Goal: Information Seeking & Learning: Learn about a topic

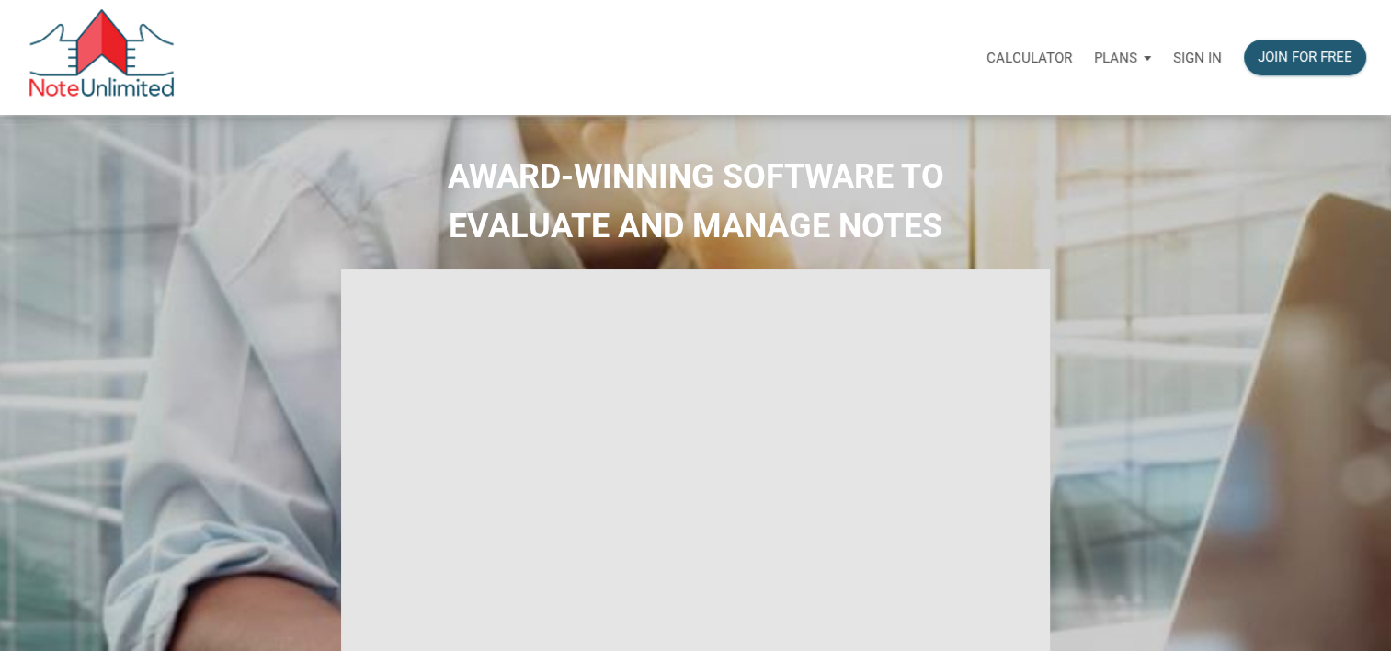
type input "Introduction to new features"
select select
click at [1202, 57] on p "Sign in" at bounding box center [1197, 58] width 49 height 17
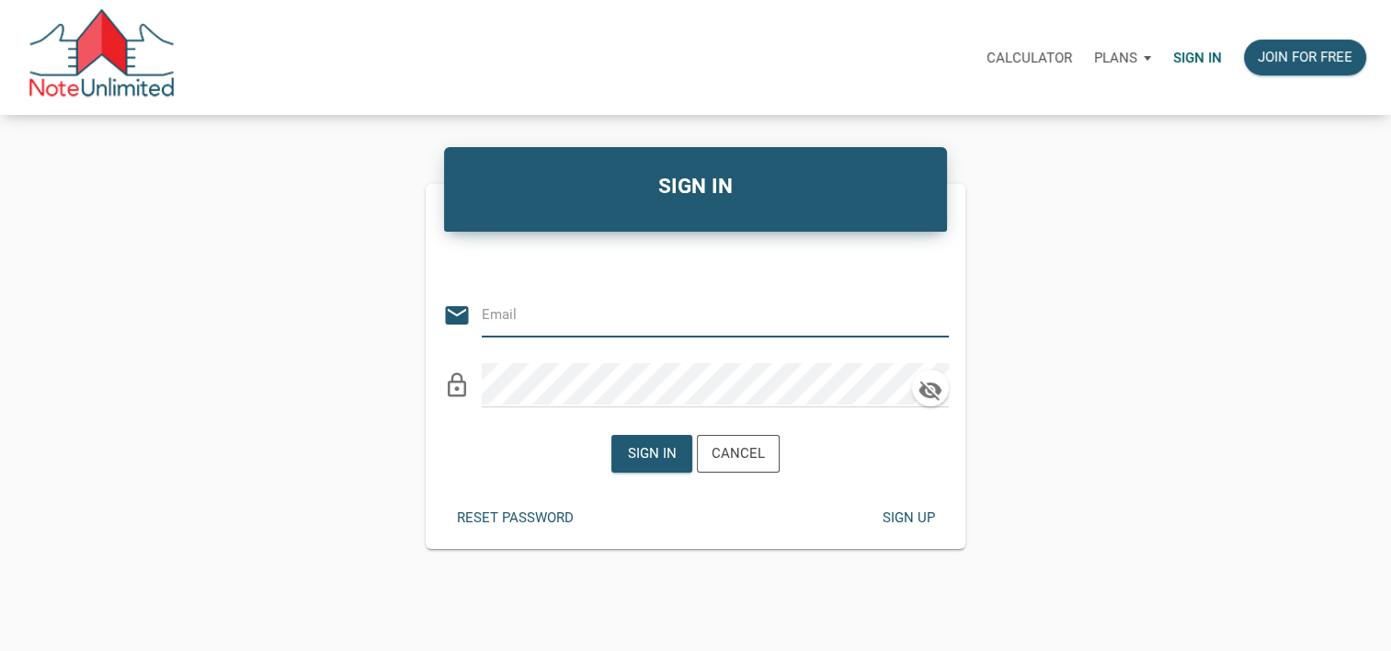
type input "Raypacheco01@gmail.com"
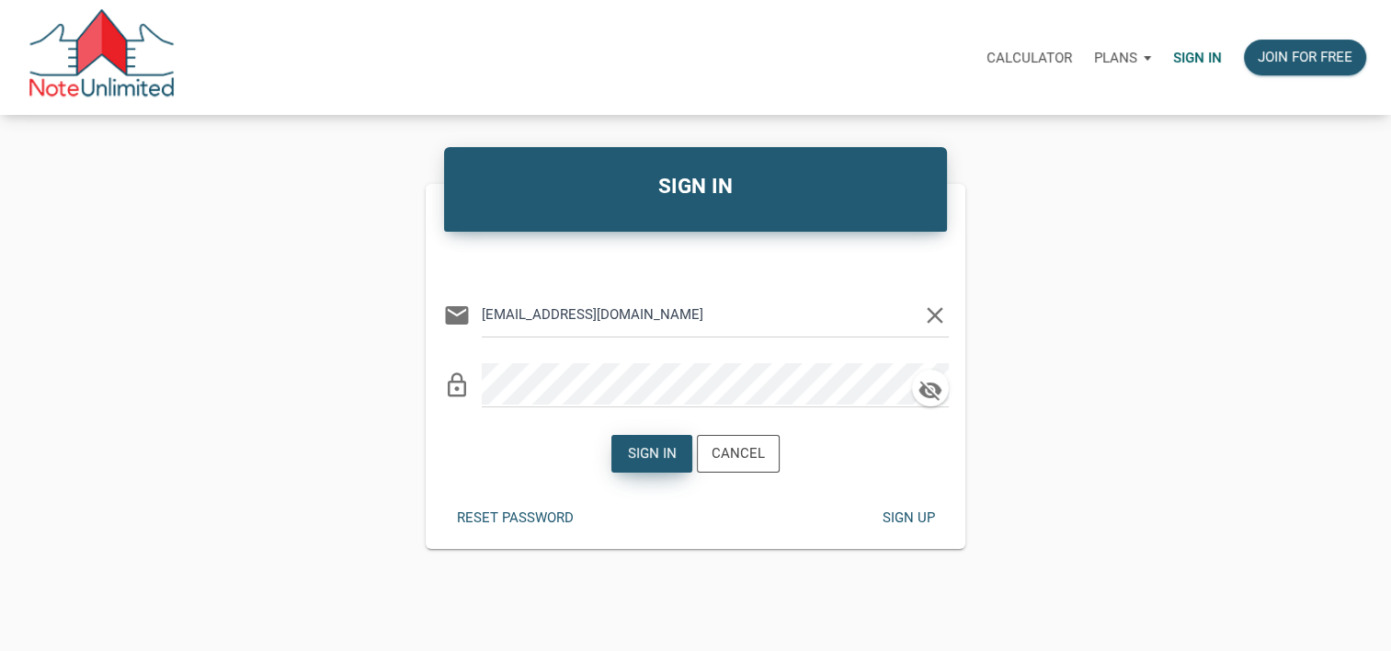
click at [665, 459] on div "Sign in" at bounding box center [652, 453] width 49 height 21
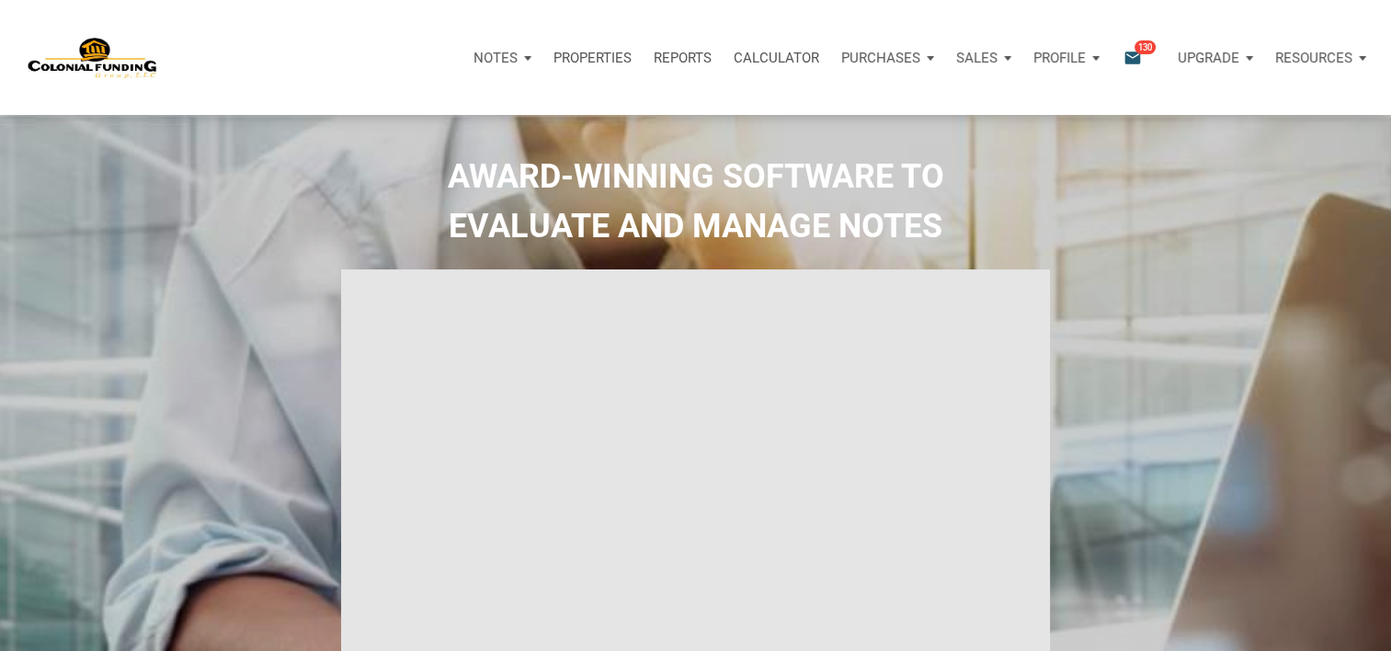
type input "Introduction to new features"
select select
click at [1136, 55] on icon "email" at bounding box center [1132, 57] width 22 height 21
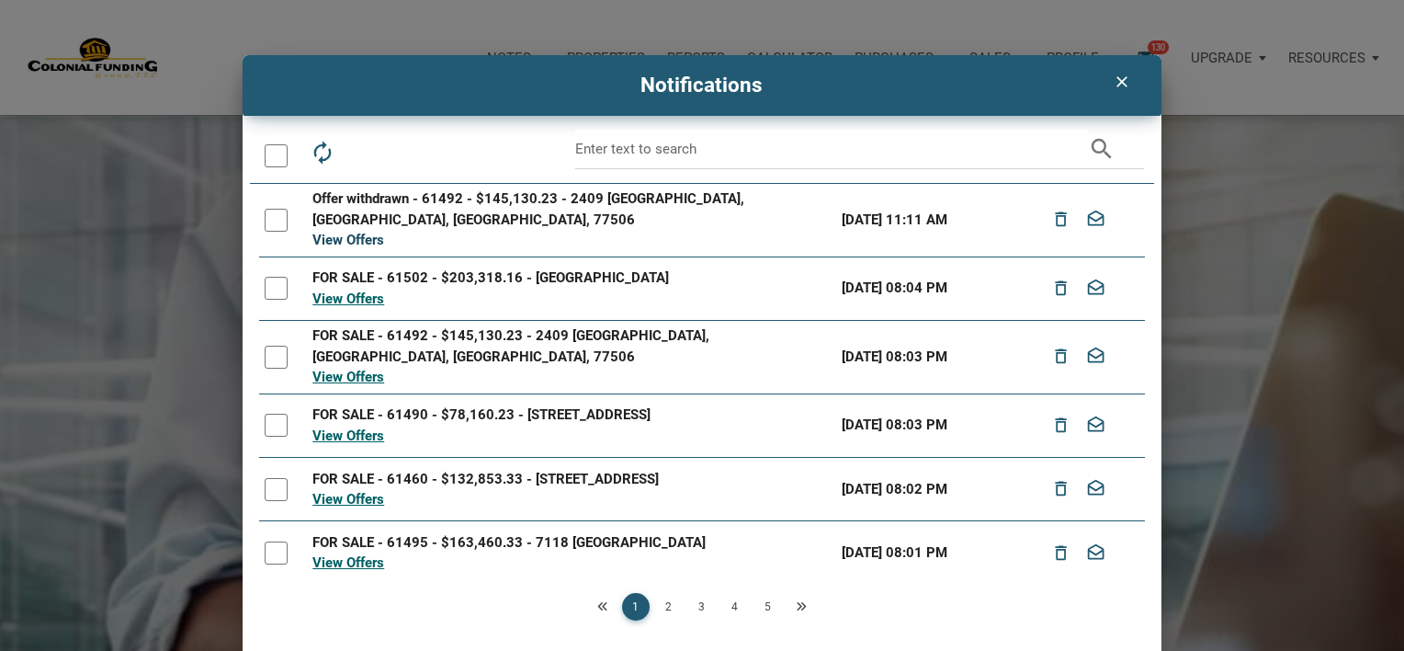
click at [355, 232] on link "View Offers" at bounding box center [349, 240] width 72 height 17
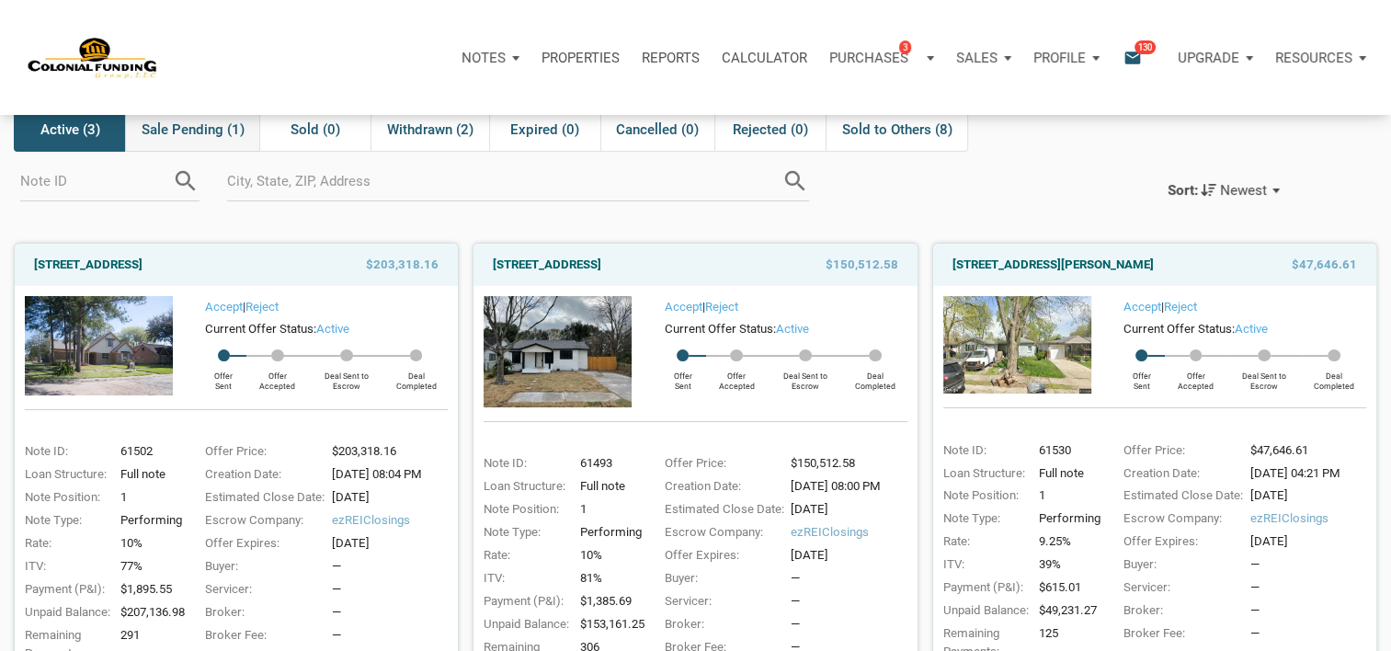
scroll to position [85, 0]
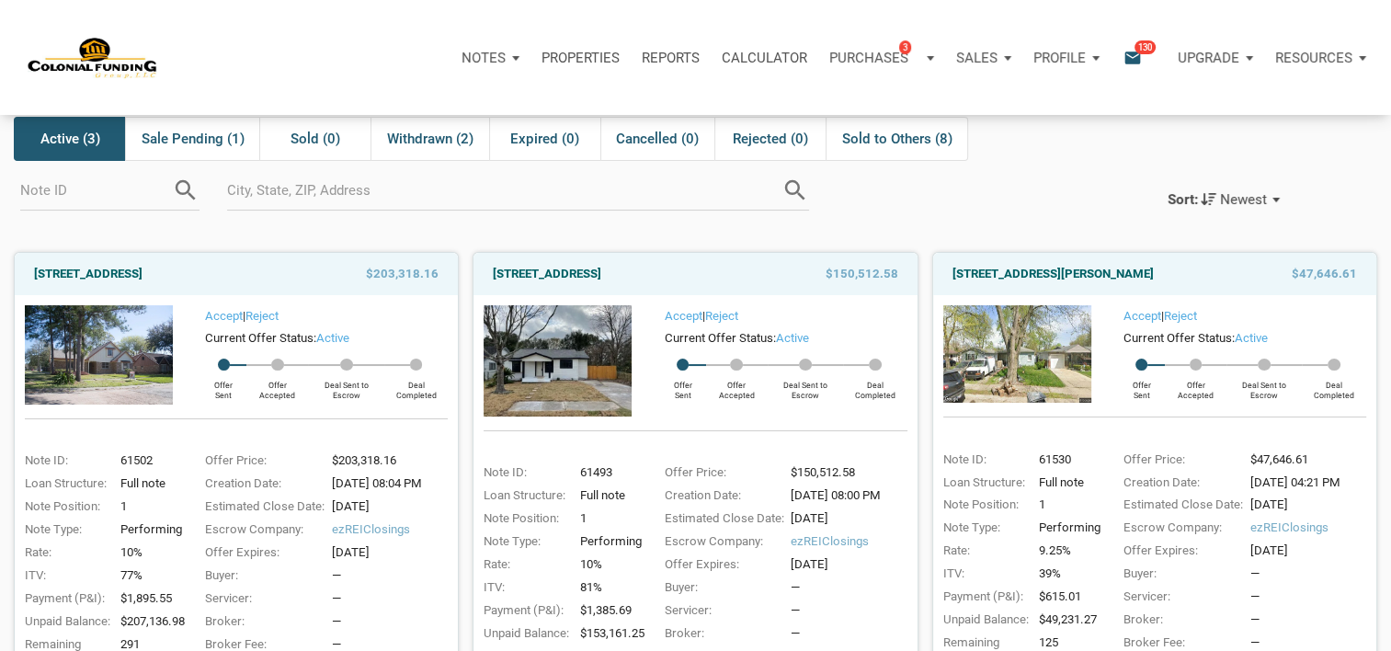
click at [1005, 338] on img at bounding box center [1017, 353] width 148 height 97
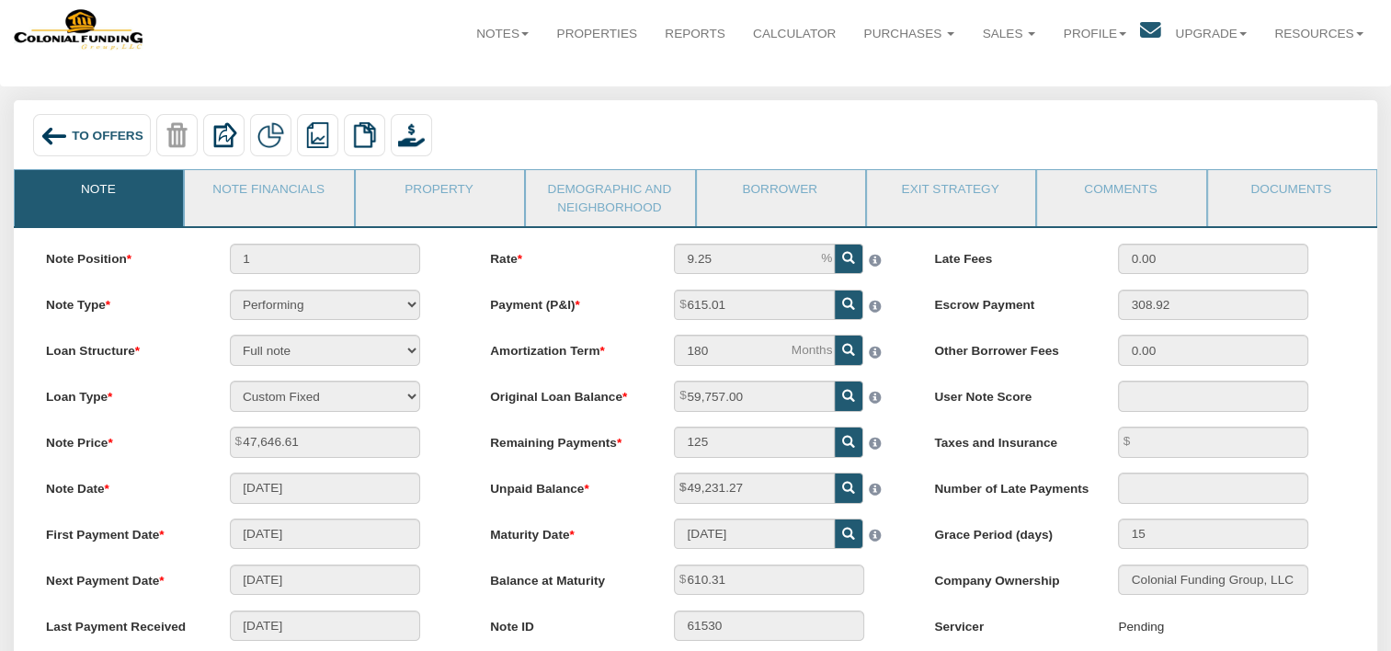
scroll to position [29, 0]
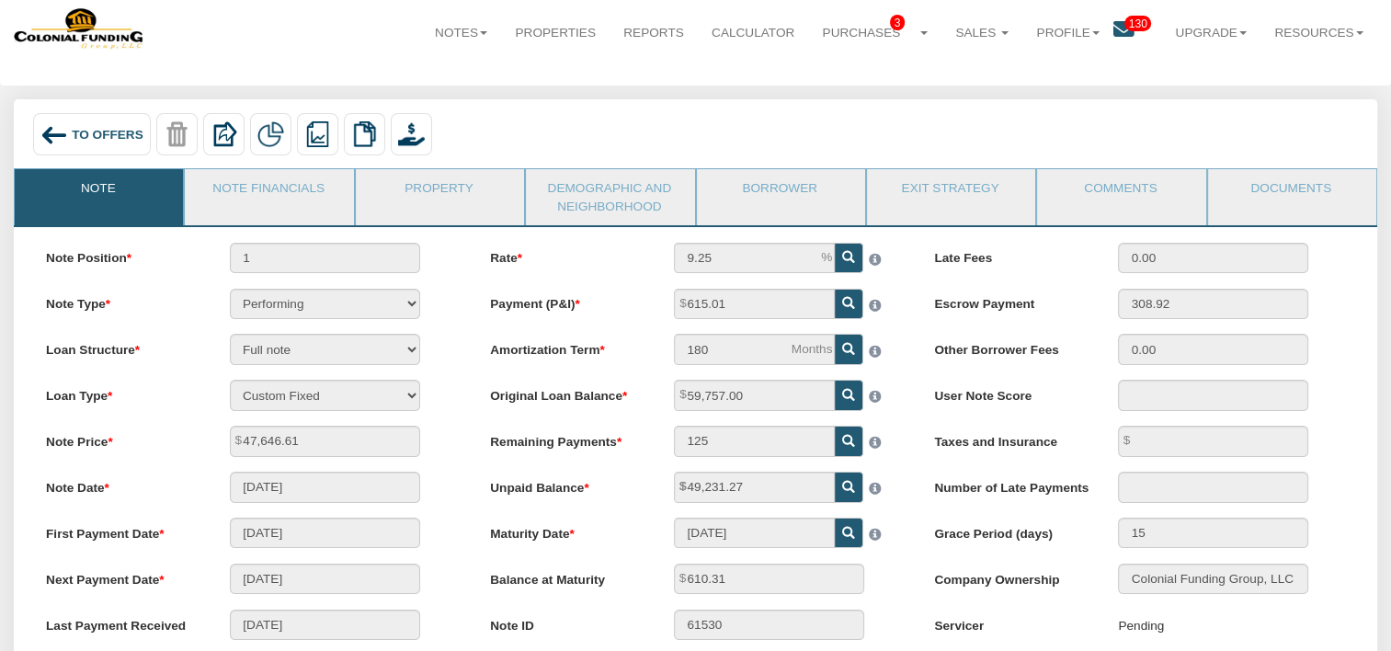
click at [473, 449] on div "Rate 9.25 Payment (P&I) 615.01 Amortization Term 180 125" at bounding box center [695, 472] width 444 height 459
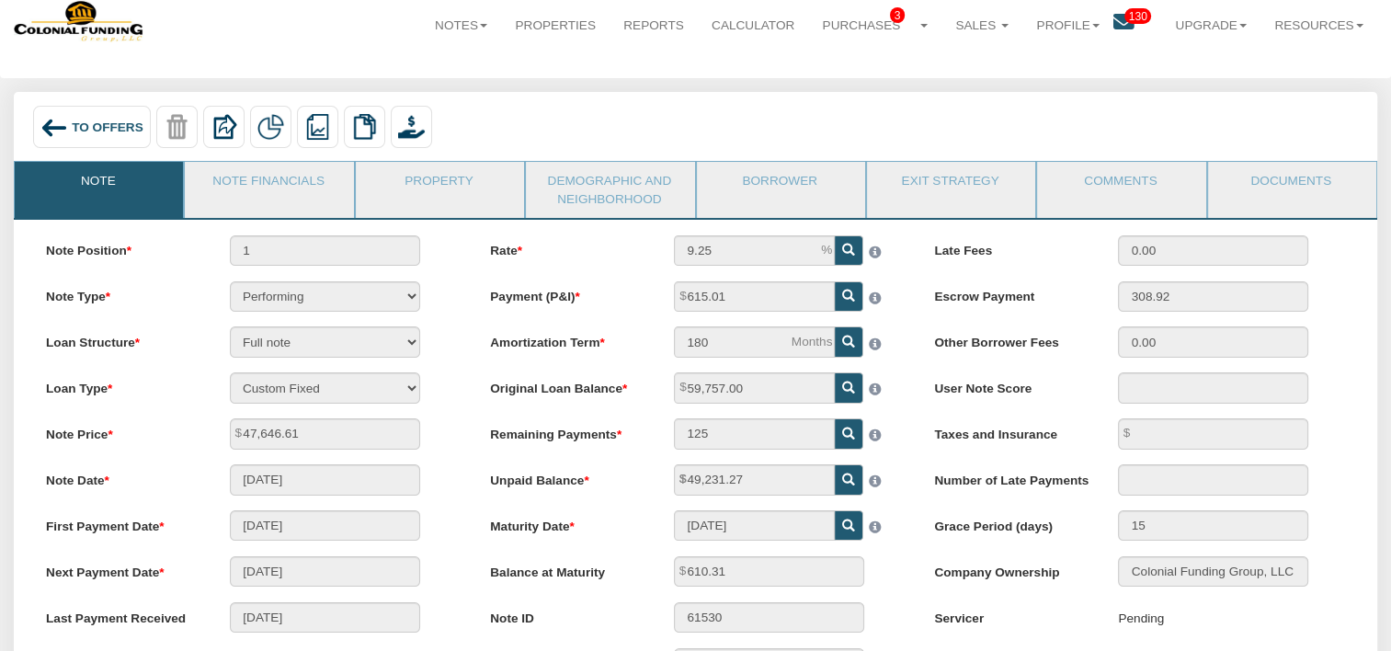
scroll to position [0, 0]
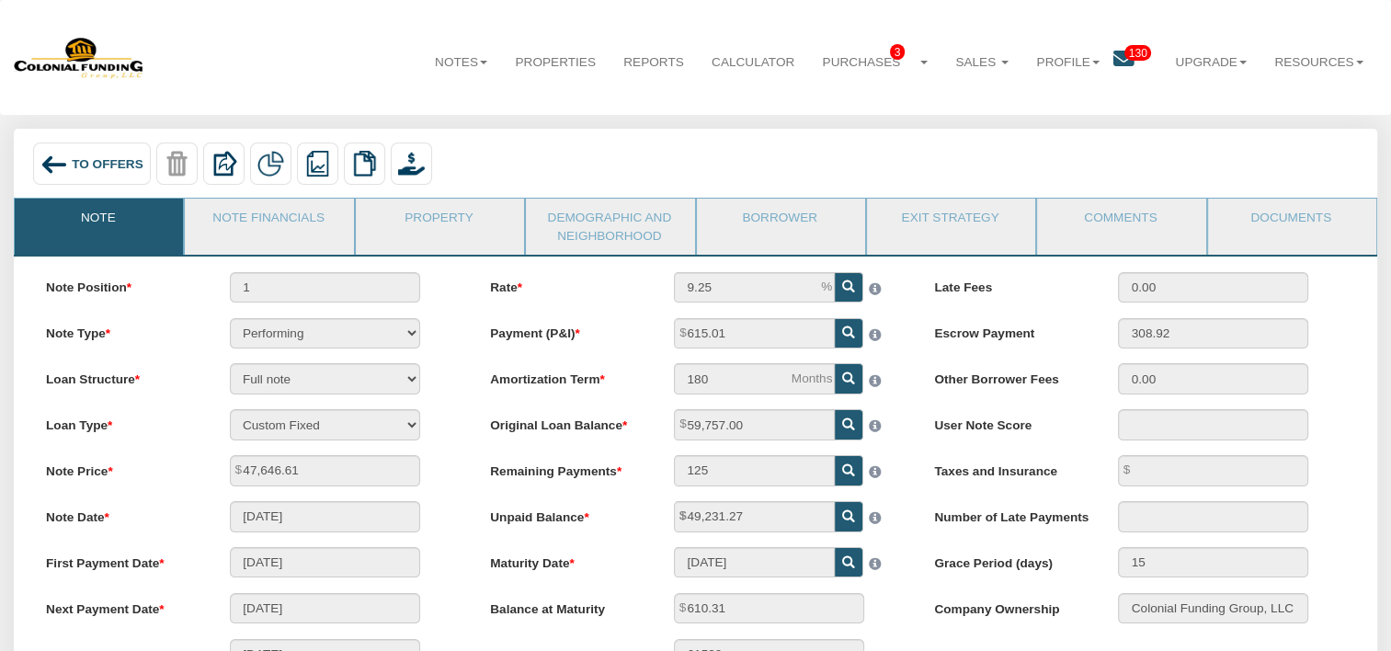
click at [79, 164] on span "To Offers" at bounding box center [108, 163] width 72 height 14
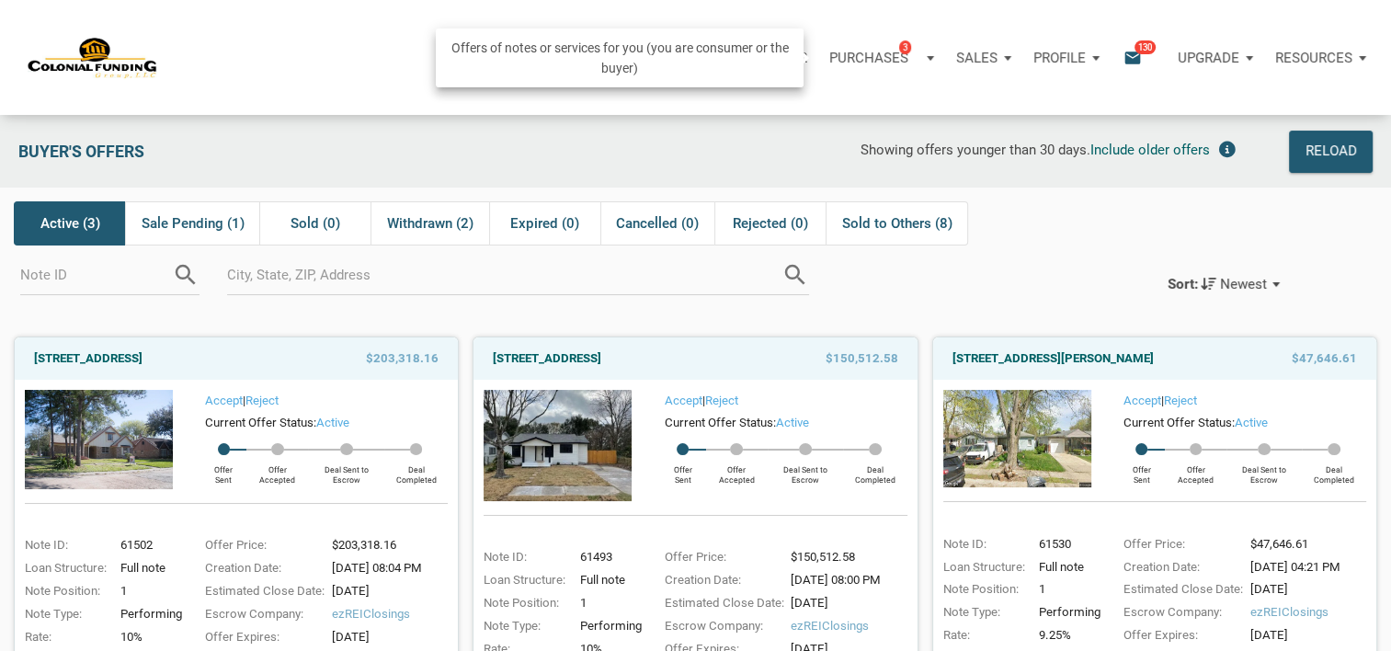
click at [898, 63] on p "Purchases" at bounding box center [868, 58] width 79 height 17
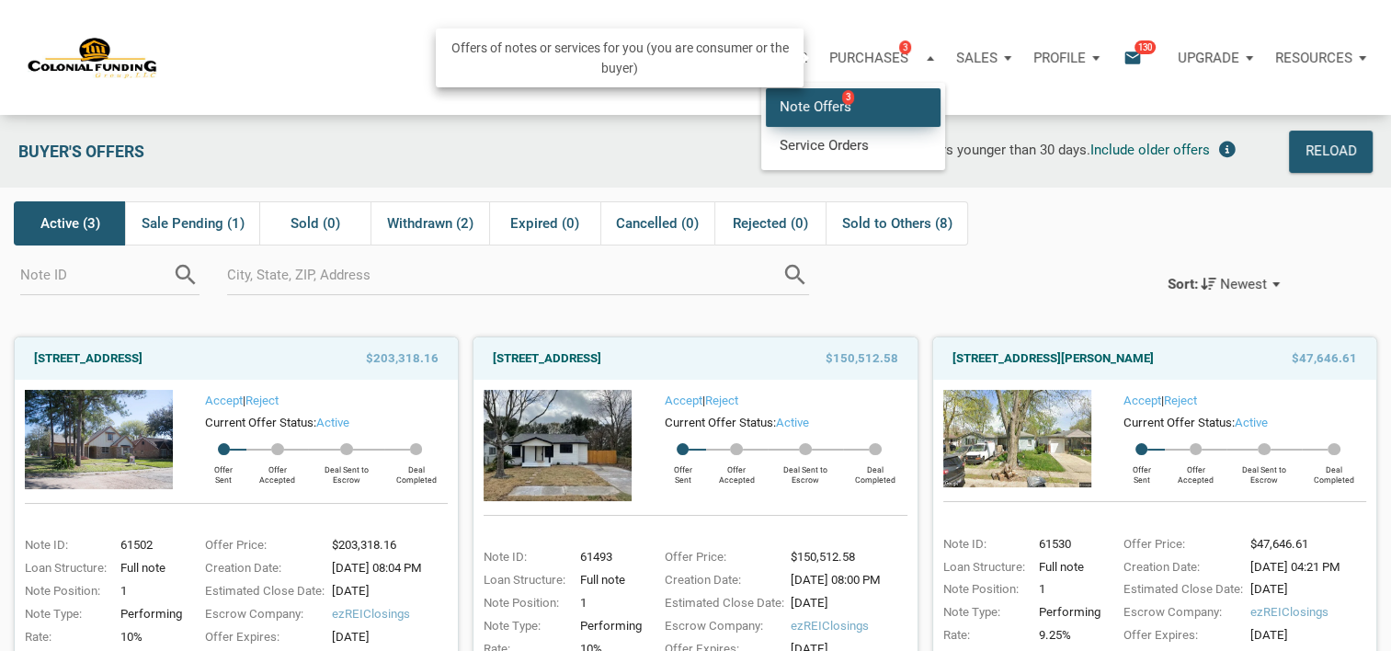
click at [845, 103] on span "3" at bounding box center [848, 97] width 12 height 15
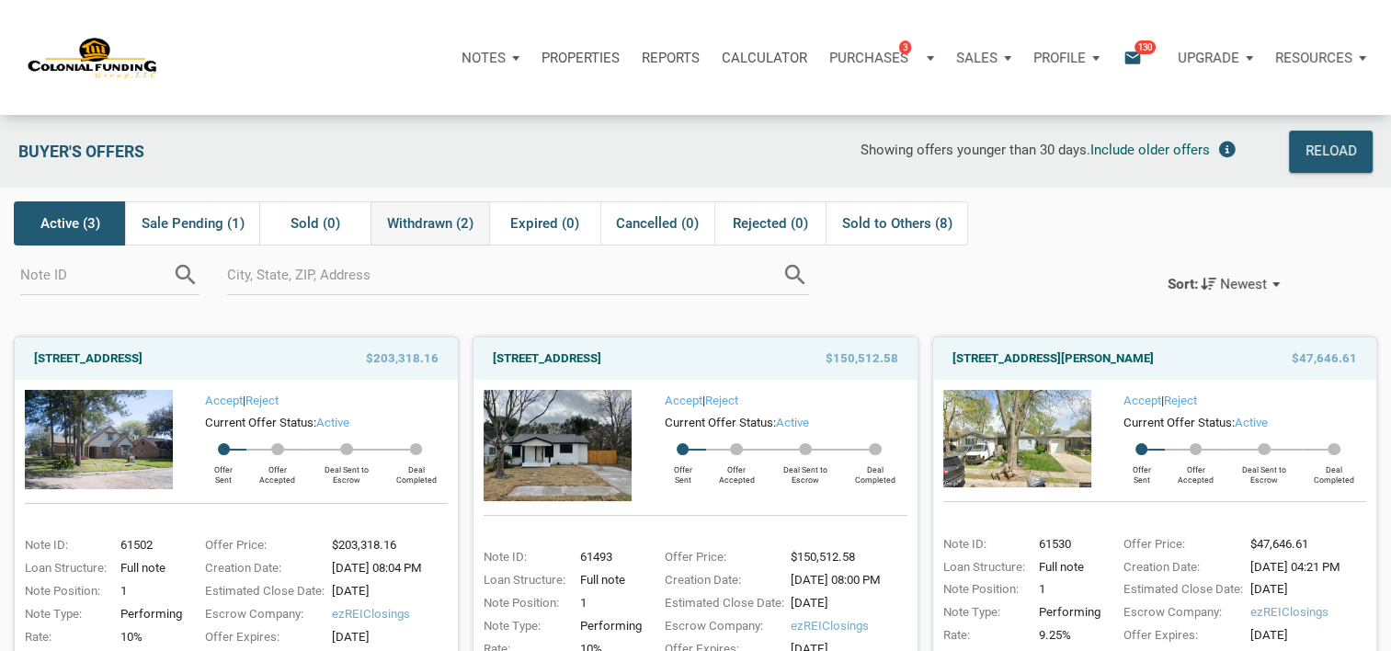
click at [426, 223] on span "Withdrawn (2)" at bounding box center [430, 223] width 86 height 22
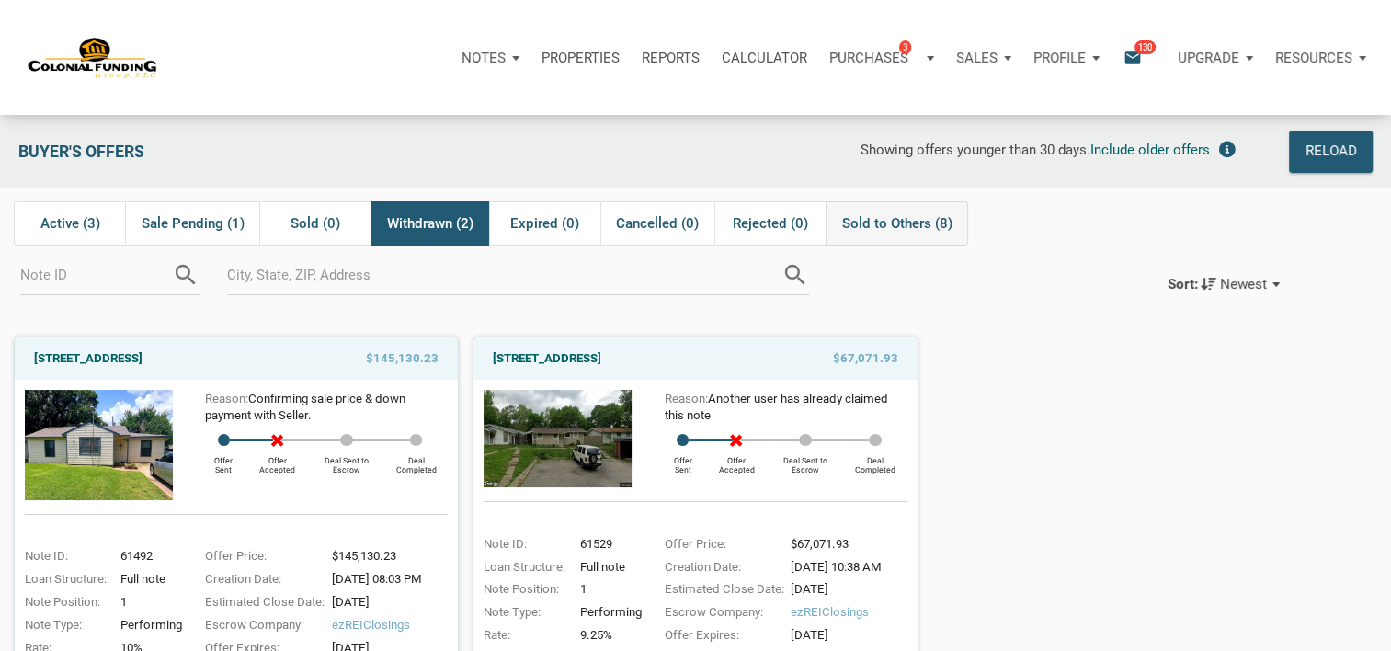
click at [915, 224] on span "Sold to Others (8)" at bounding box center [897, 223] width 110 height 22
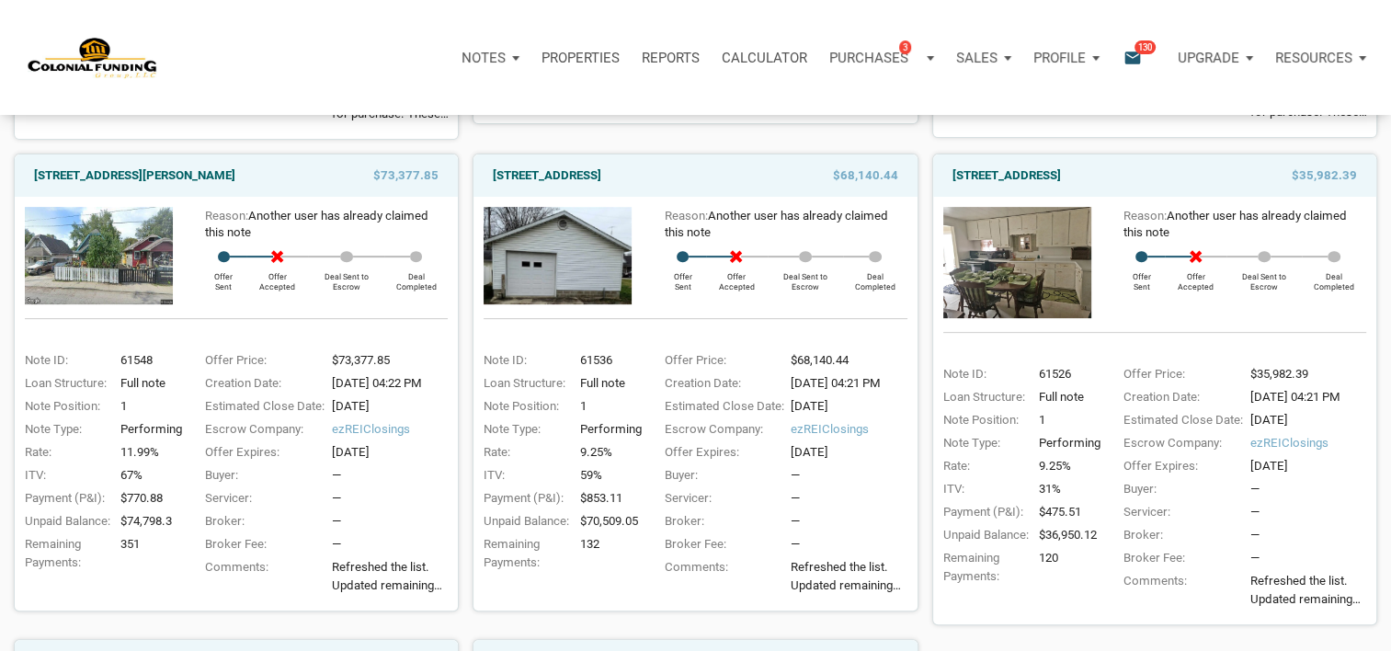
scroll to position [722, 0]
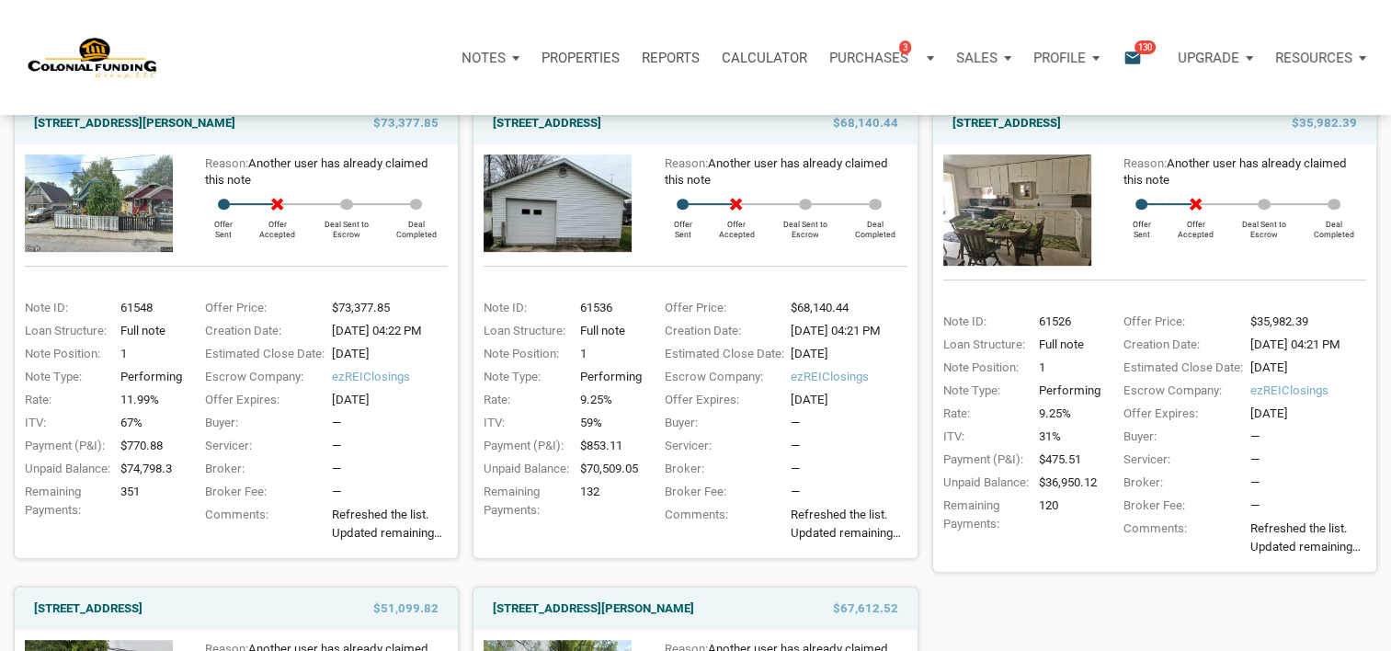
click at [1049, 209] on img at bounding box center [1017, 209] width 148 height 111
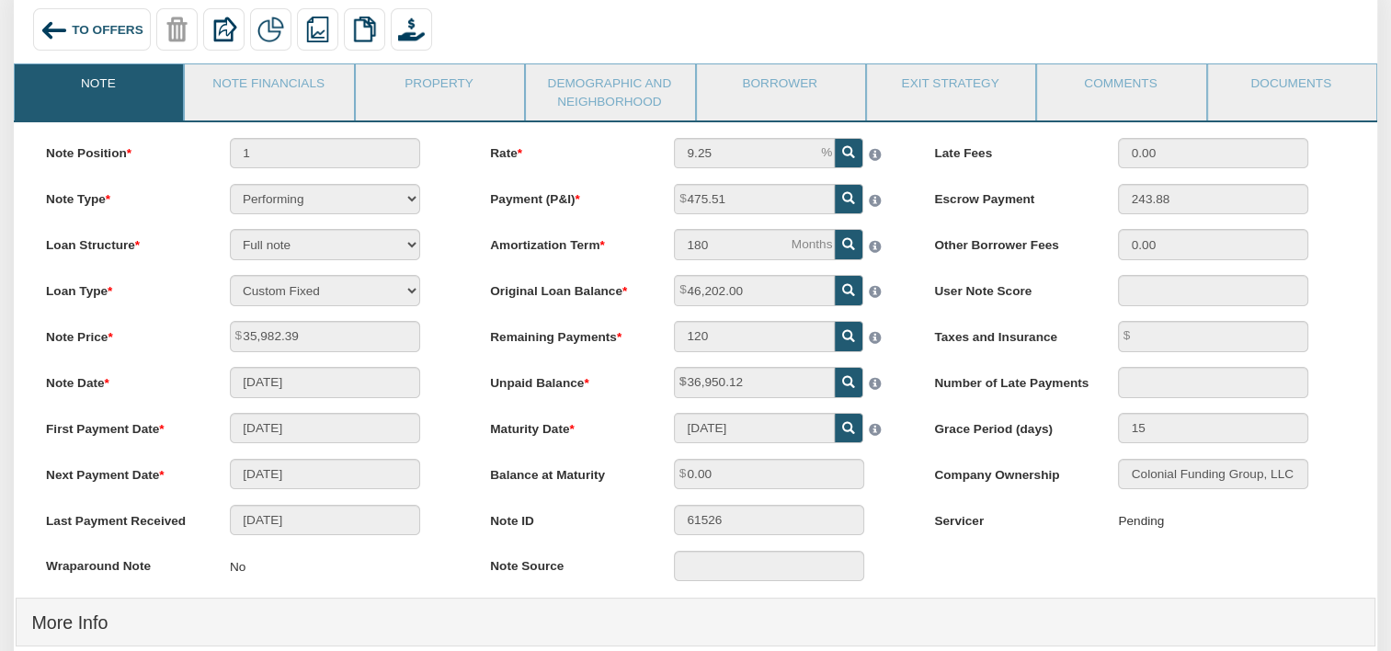
scroll to position [131, 0]
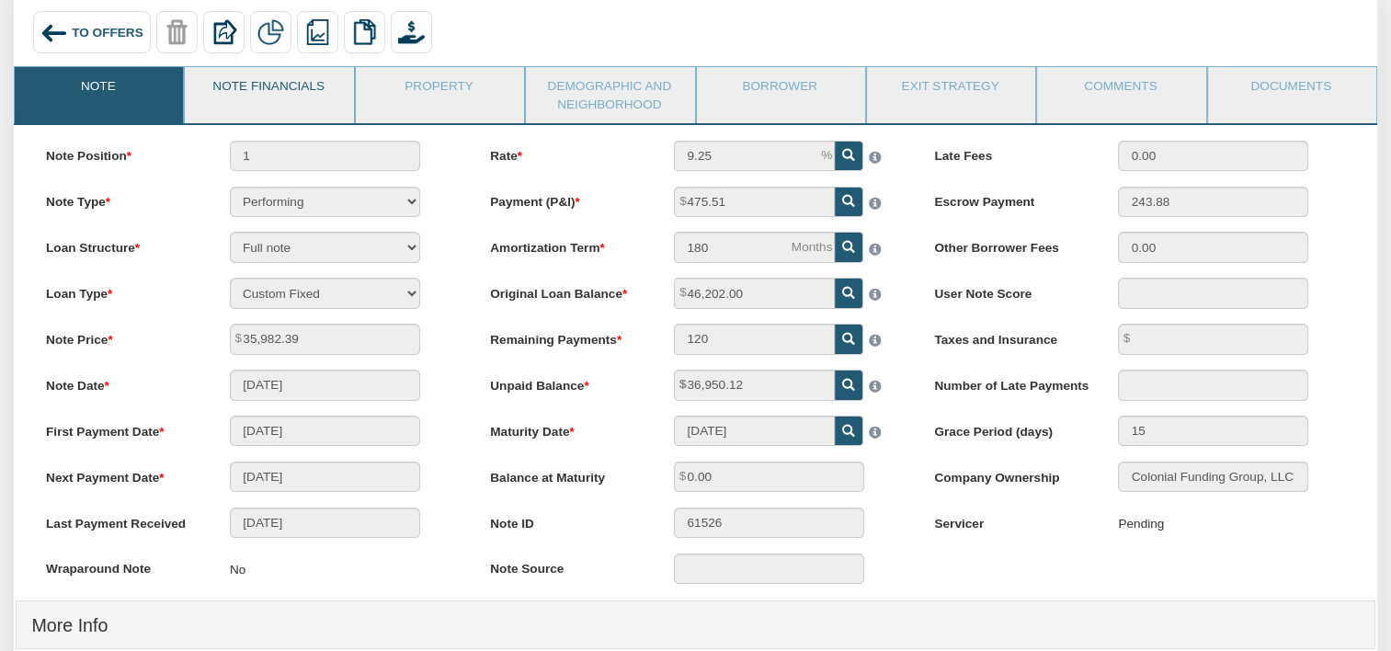
click at [327, 92] on link "Note Financials" at bounding box center [268, 90] width 166 height 46
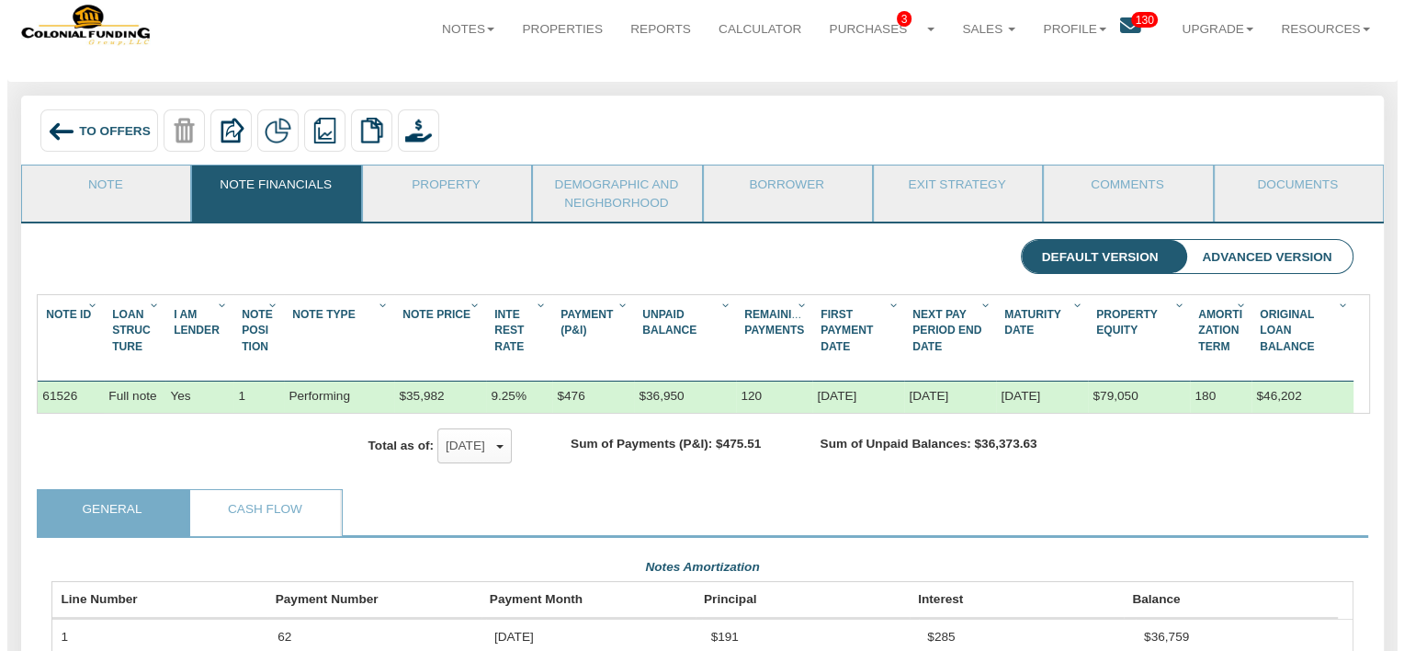
scroll to position [0, 0]
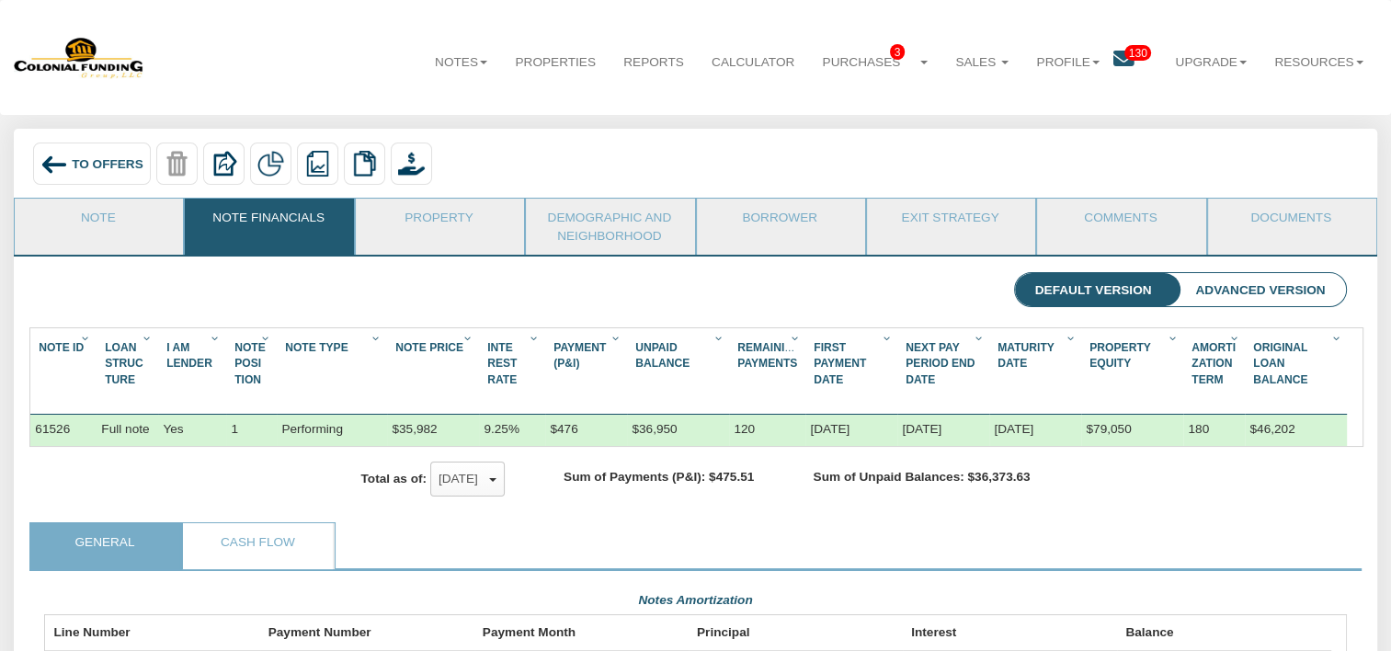
click at [1113, 62] on icon at bounding box center [1123, 59] width 21 height 21
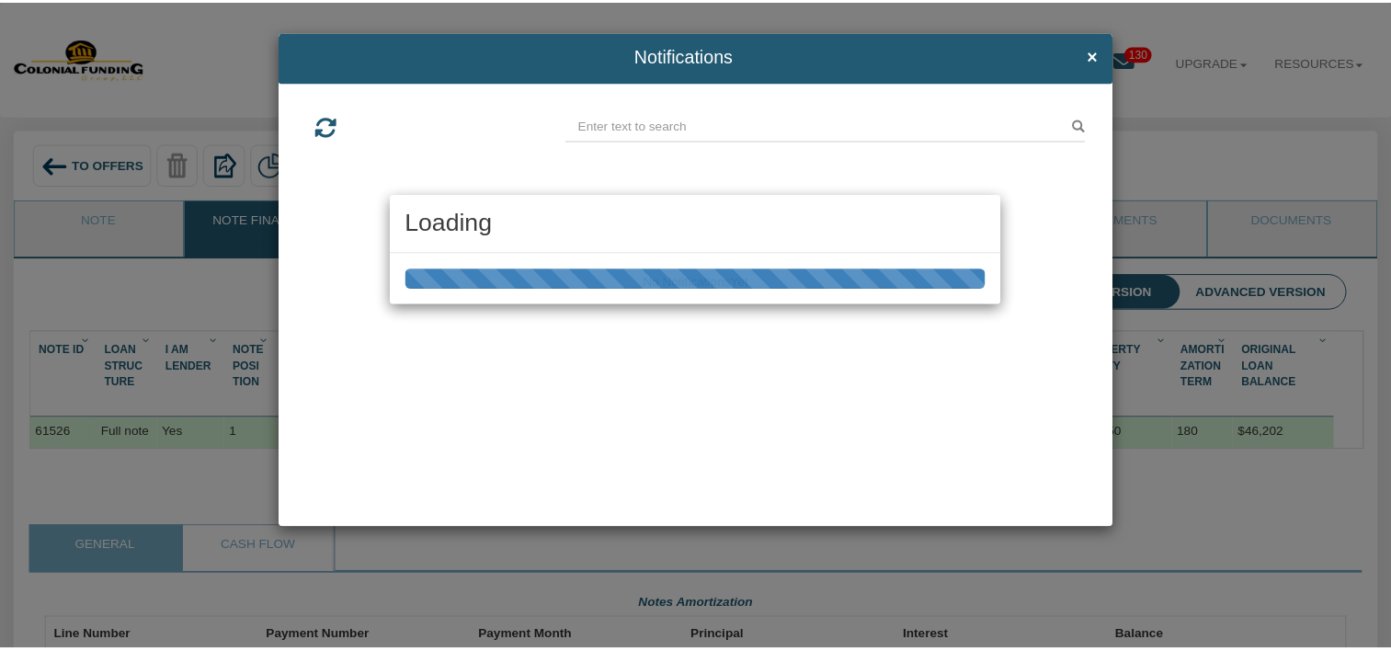
scroll to position [326, 1314]
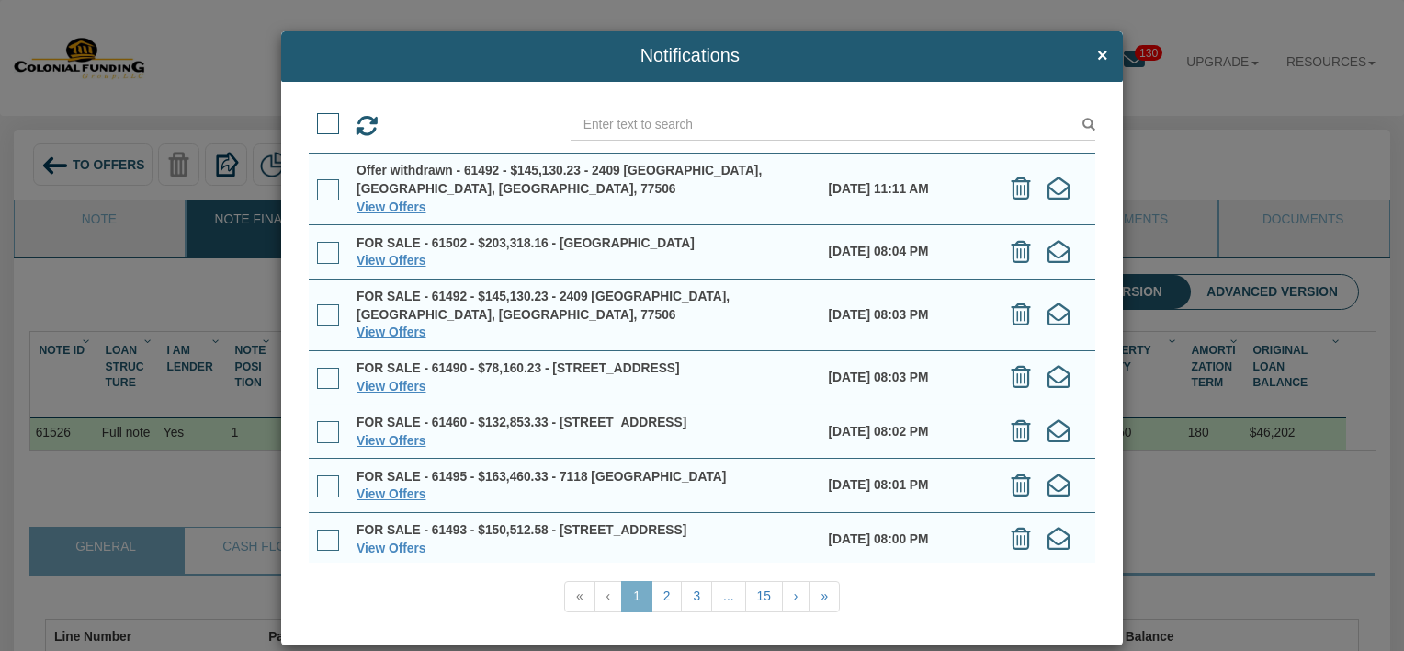
click at [847, 226] on td "[DATE] 08:04 PM" at bounding box center [906, 251] width 173 height 53
click at [1097, 52] on span "×" at bounding box center [1102, 56] width 11 height 20
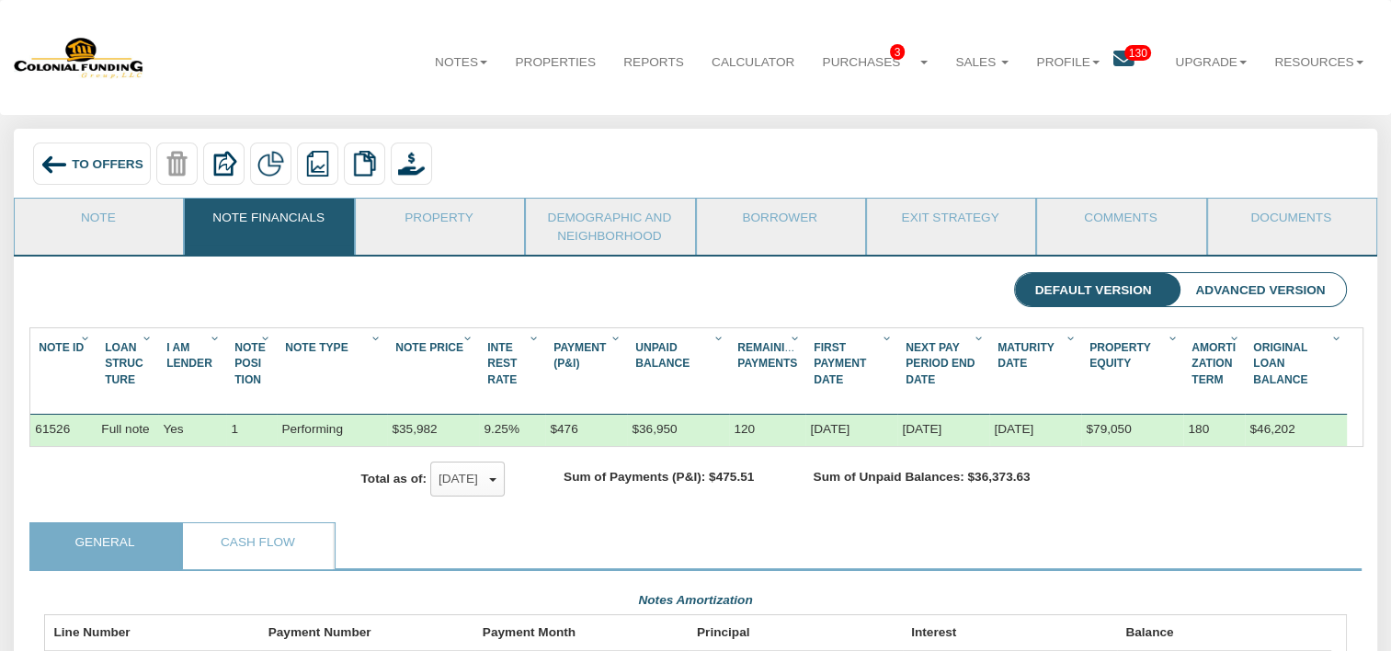
scroll to position [918793, 917818]
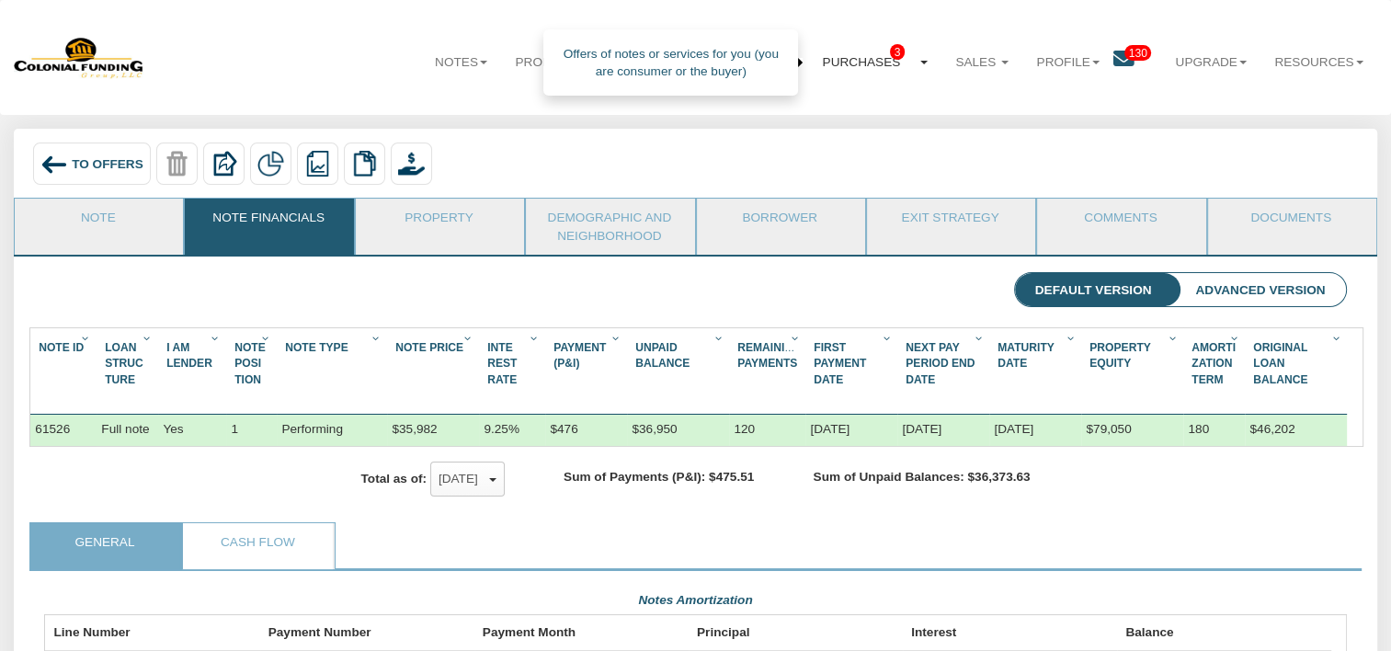
click at [909, 66] on link "Purchases 3" at bounding box center [874, 63] width 133 height 46
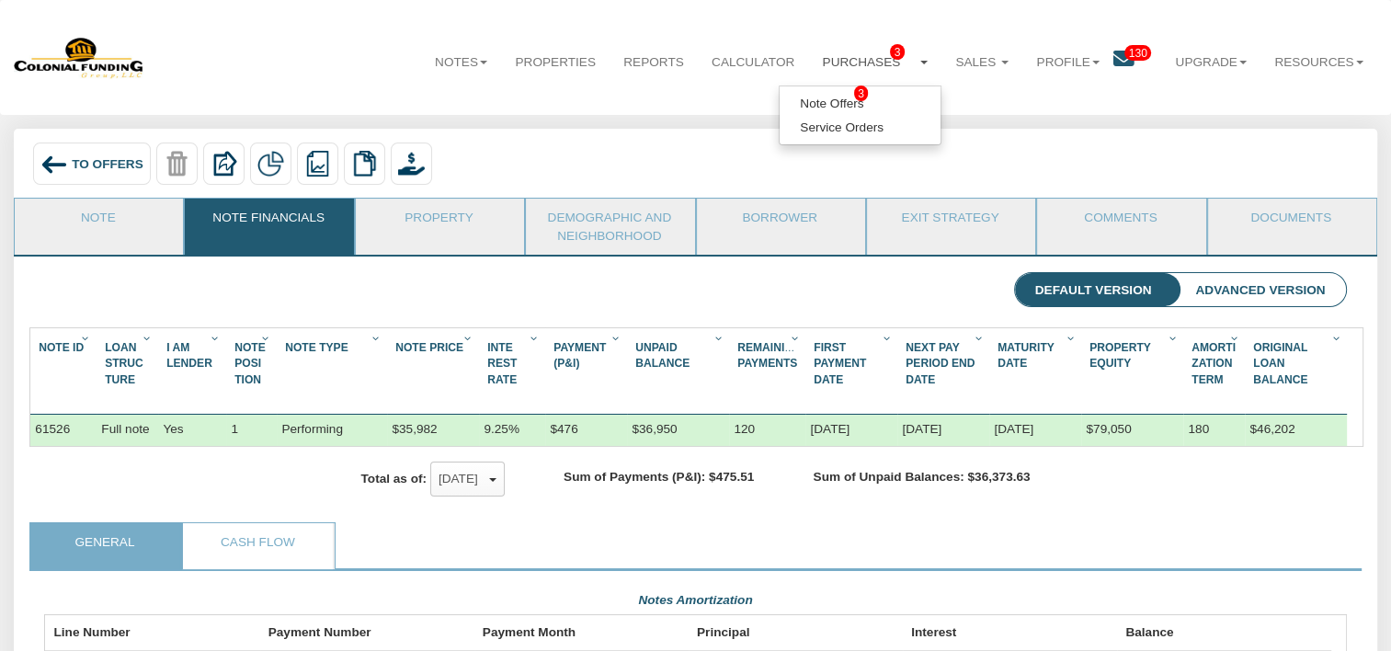
click at [511, 99] on div "Notes Dashboard Transactions Properties Reports Calculator Purchases 3 Note Off…" at bounding box center [695, 57] width 1363 height 87
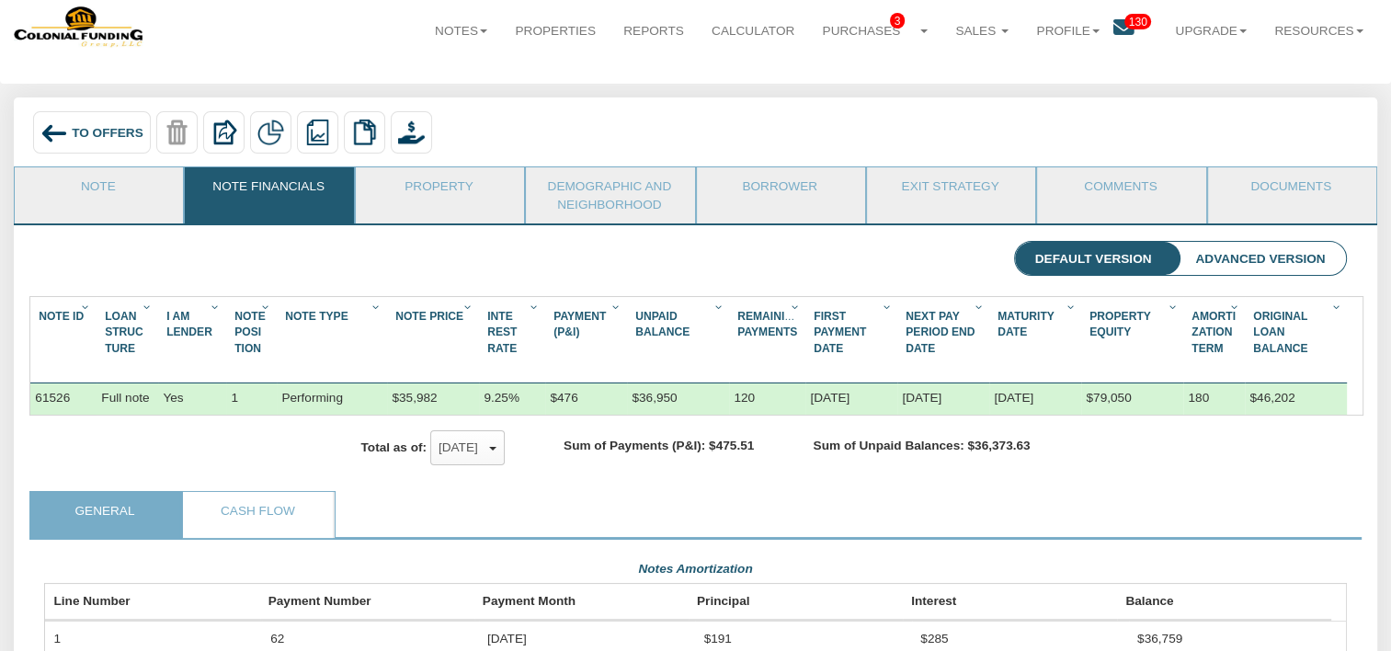
scroll to position [0, 0]
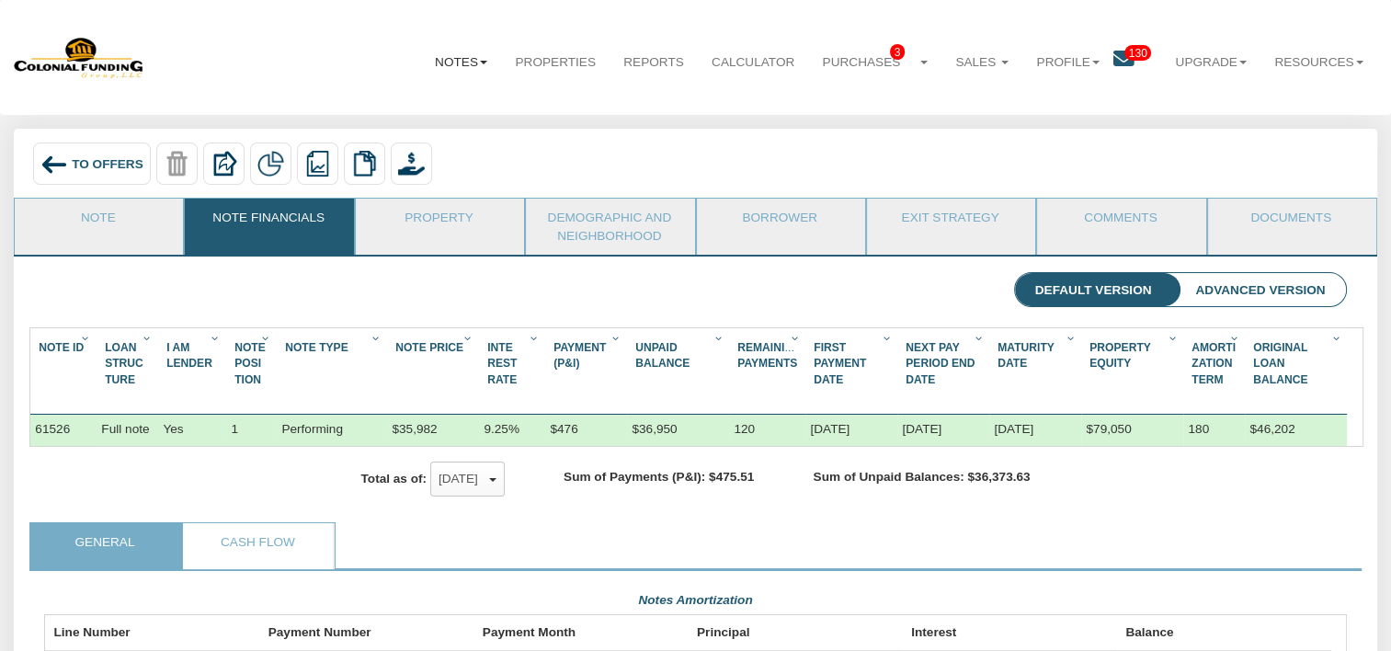
click at [456, 59] on link "Notes" at bounding box center [461, 63] width 80 height 46
click at [396, 100] on link "Dashboard" at bounding box center [419, 104] width 161 height 24
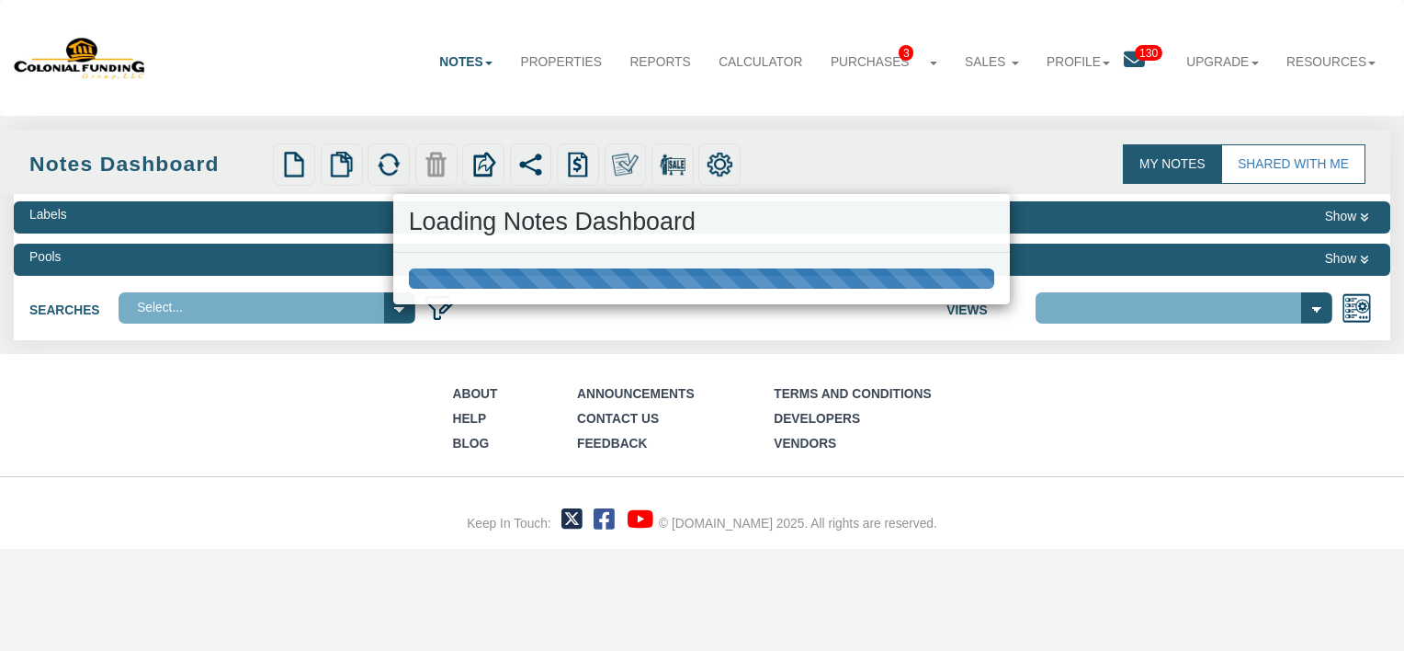
select select "316"
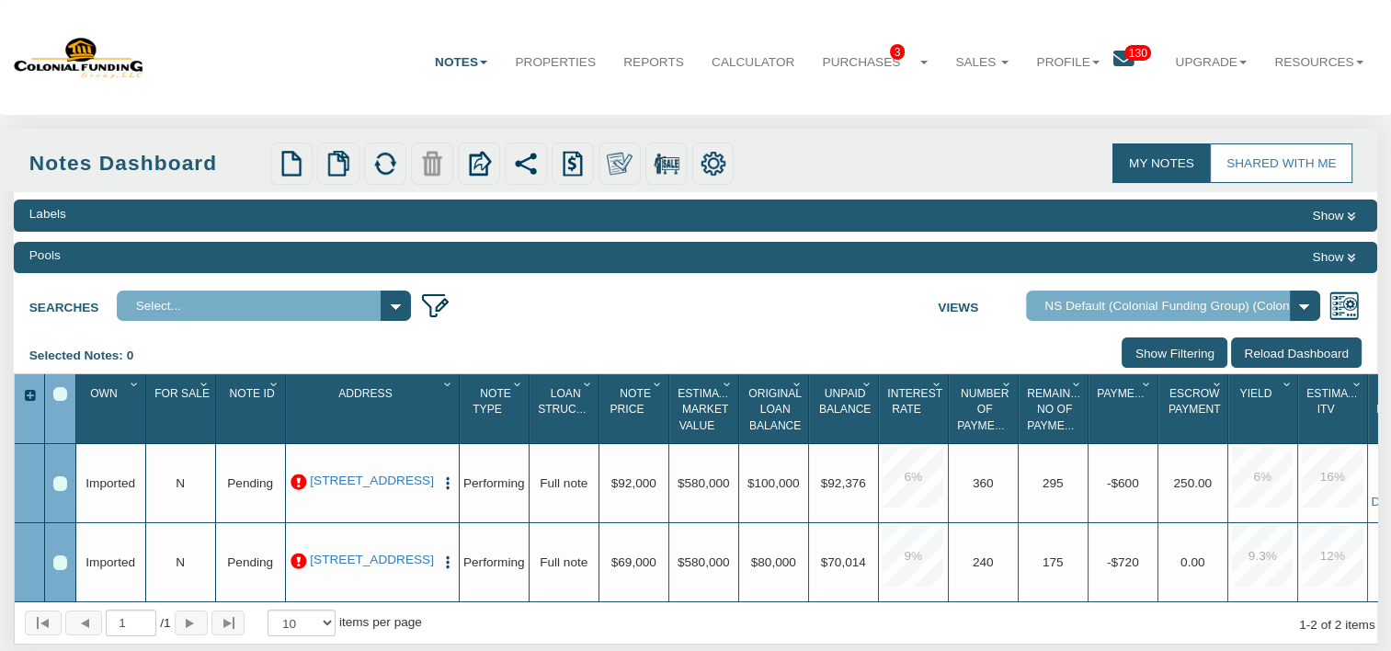
click at [399, 303] on select "Select..." at bounding box center [264, 305] width 294 height 30
click at [1307, 303] on select "Default View NS Default (Colonial Funding Group) (Colonial Funding Group)" at bounding box center [1173, 305] width 294 height 30
click at [1026, 290] on select "Default View NS Default (Colonial Funding Group) (Colonial Funding Group)" at bounding box center [1173, 305] width 294 height 30
click at [1185, 348] on input "Show Filtering" at bounding box center [1174, 352] width 106 height 30
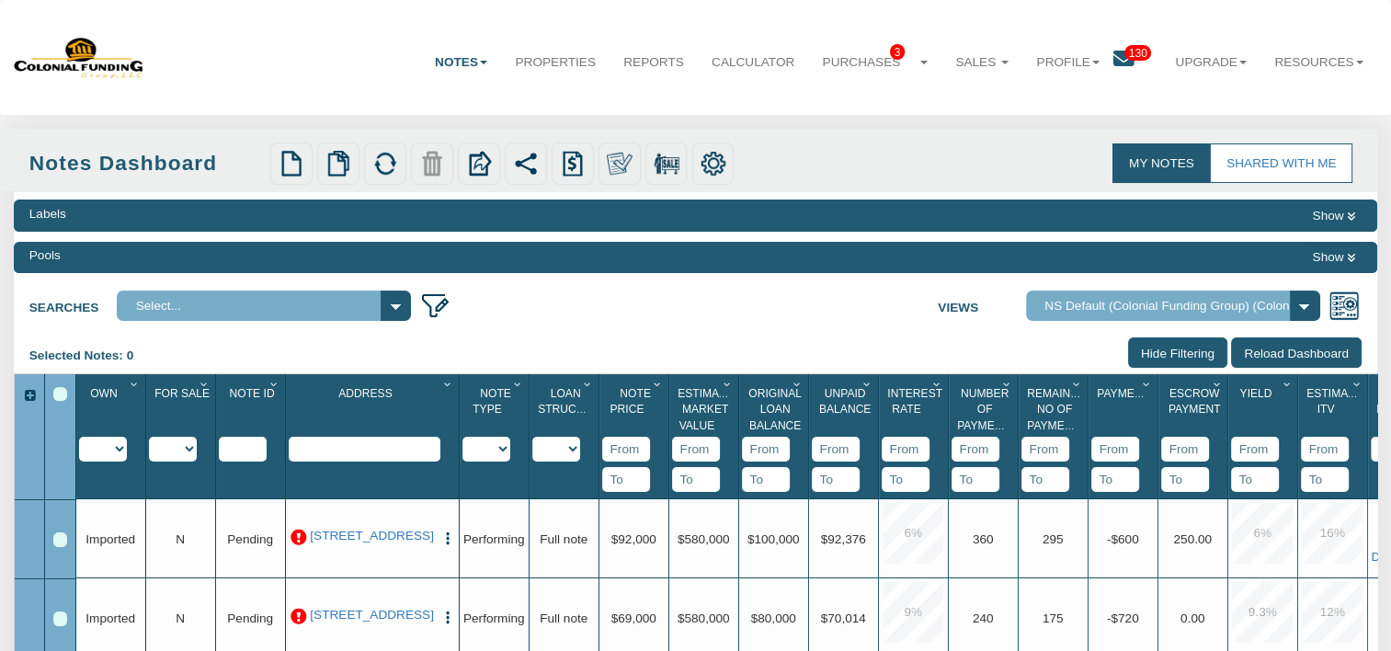
click at [1282, 359] on input "Reload Dashboard" at bounding box center [1296, 352] width 131 height 30
click at [1118, 61] on icon at bounding box center [1123, 59] width 21 height 21
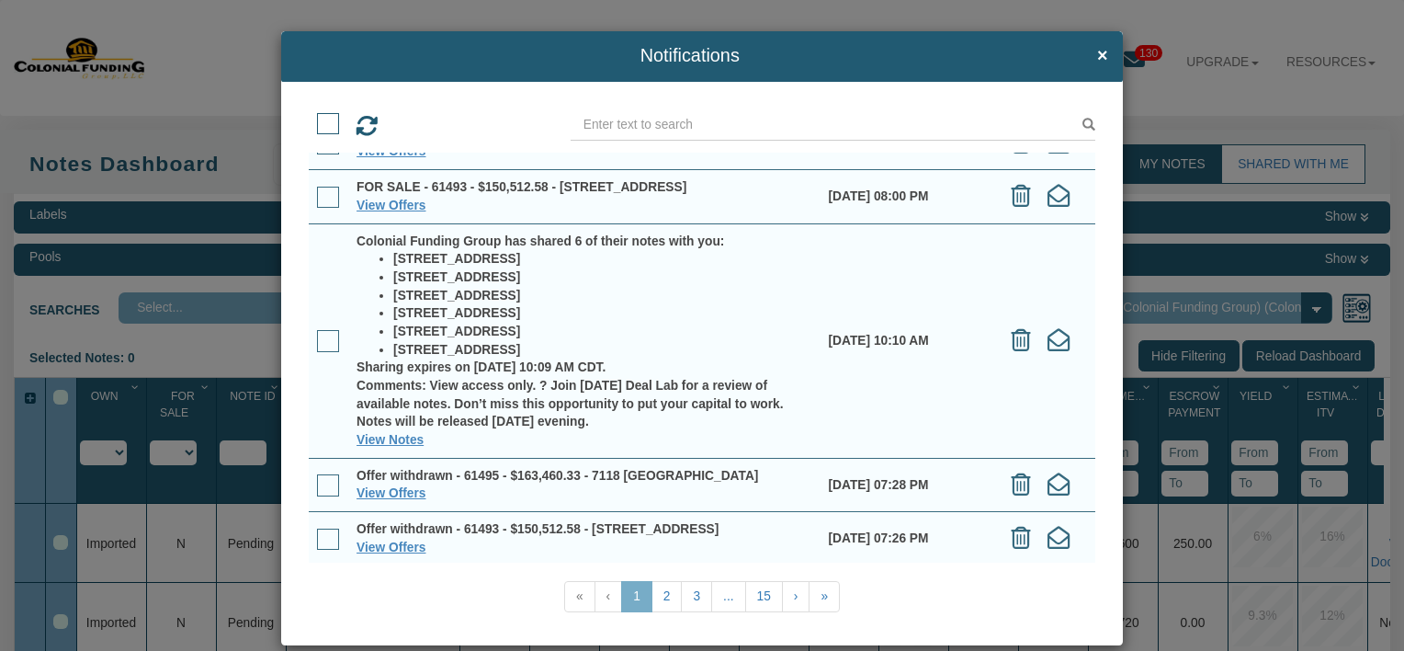
scroll to position [25, 0]
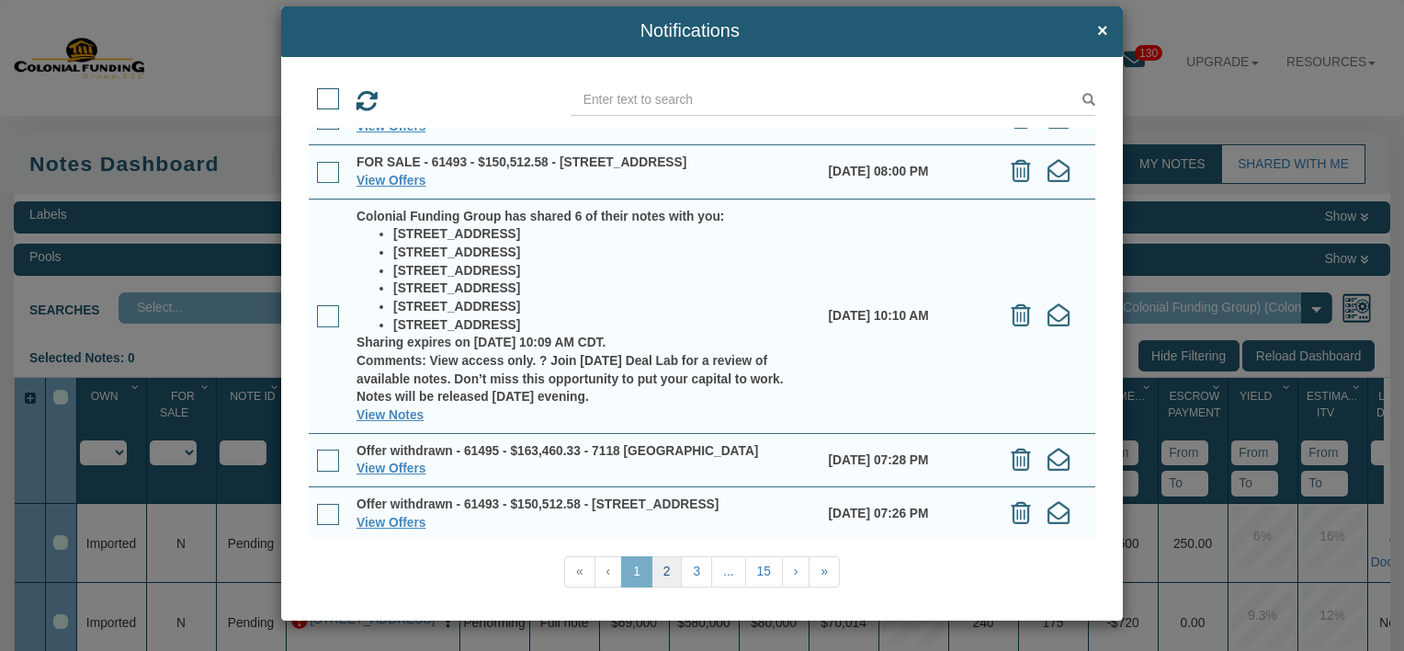
click at [652, 563] on link "2" at bounding box center [667, 571] width 31 height 31
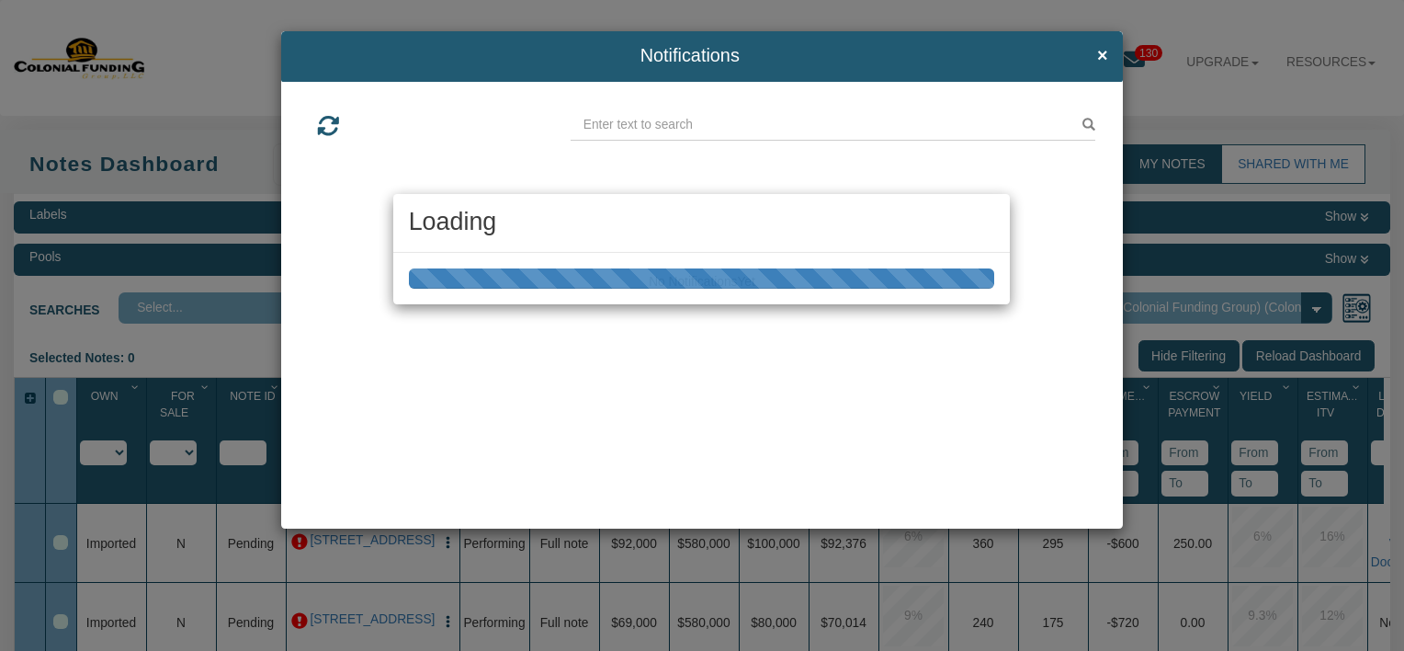
scroll to position [0, 0]
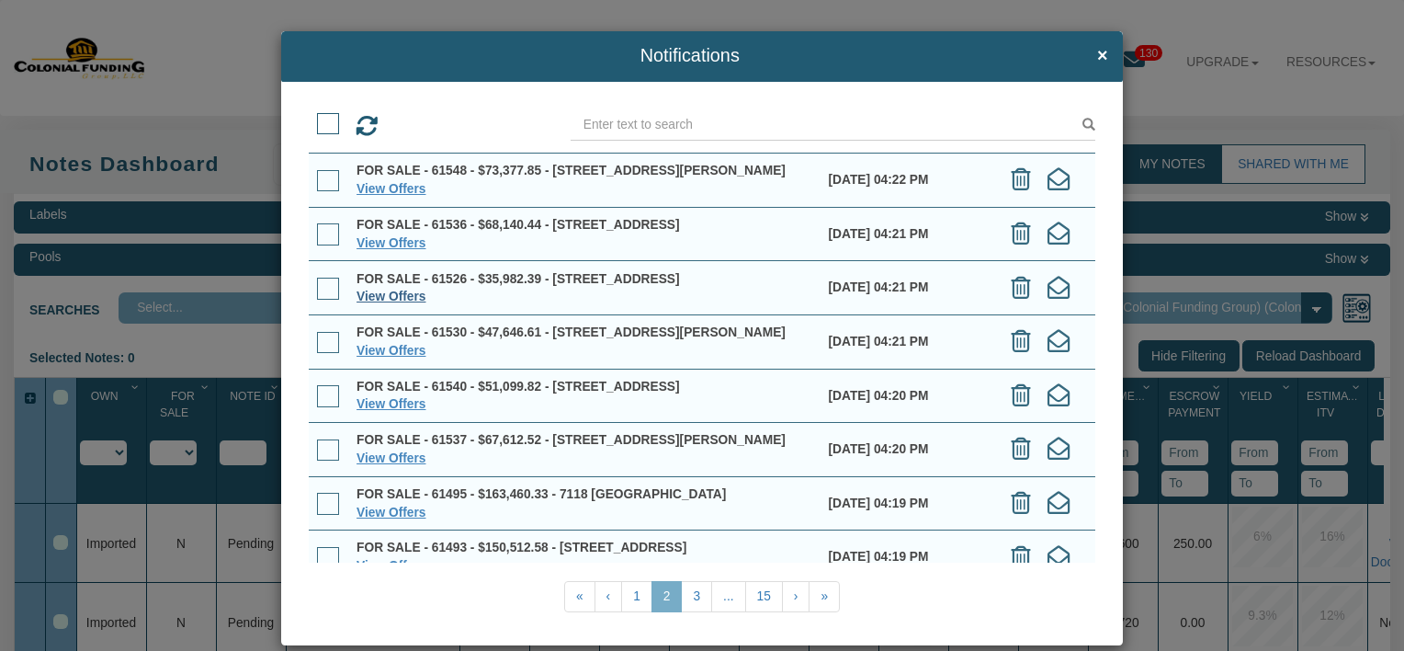
click at [412, 303] on link "View Offers" at bounding box center [391, 297] width 69 height 14
